Goal: Task Accomplishment & Management: Manage account settings

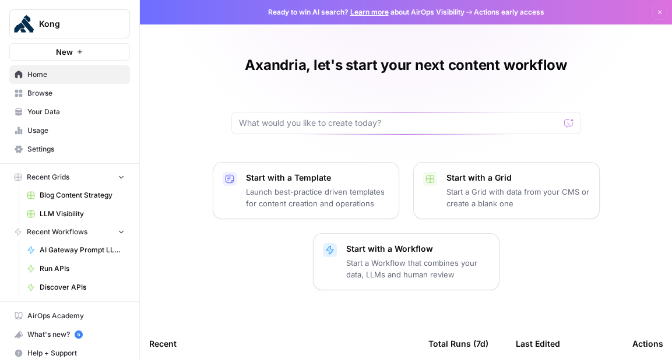
click at [52, 94] on span "Browse" at bounding box center [75, 93] width 97 height 10
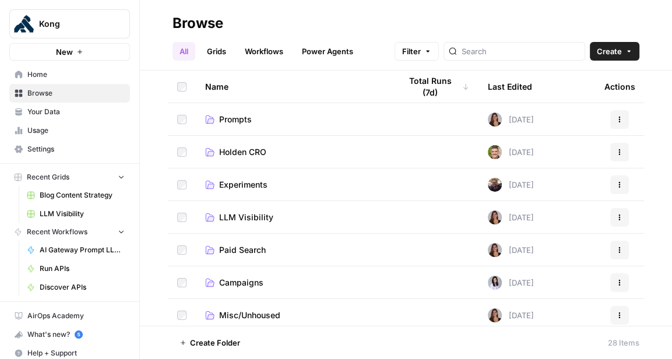
click at [52, 113] on span "Your Data" at bounding box center [75, 112] width 97 height 10
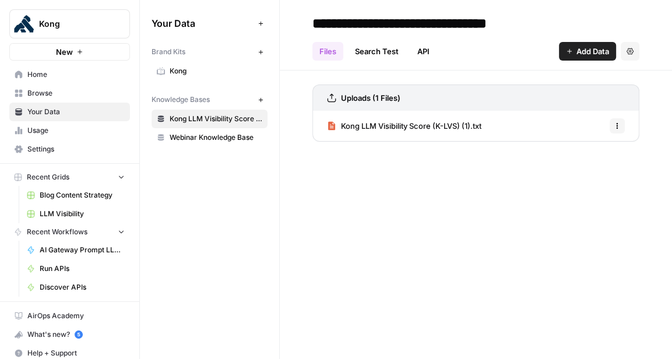
click at [52, 132] on span "Usage" at bounding box center [75, 130] width 97 height 10
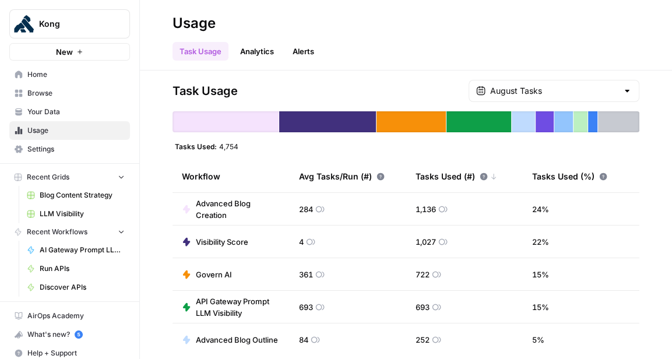
click at [54, 153] on span "Settings" at bounding box center [75, 149] width 97 height 10
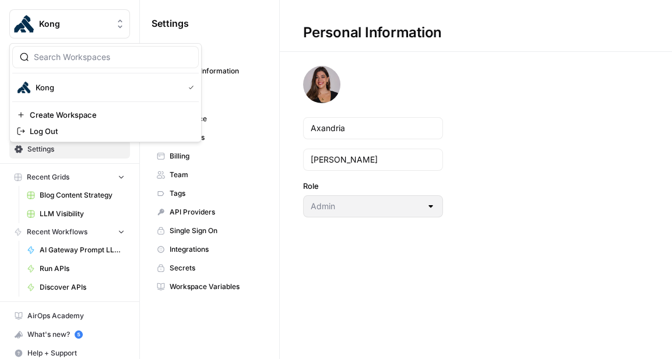
click at [111, 29] on div "Kong" at bounding box center [82, 24] width 87 height 12
click at [86, 126] on span "Log Out" at bounding box center [110, 131] width 160 height 12
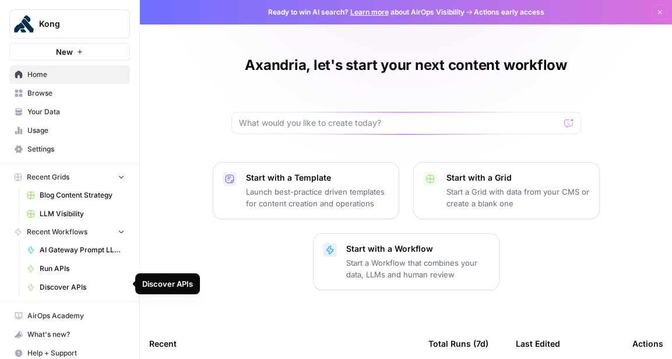
scroll to position [6, 0]
